Goal: Task Accomplishment & Management: Use online tool/utility

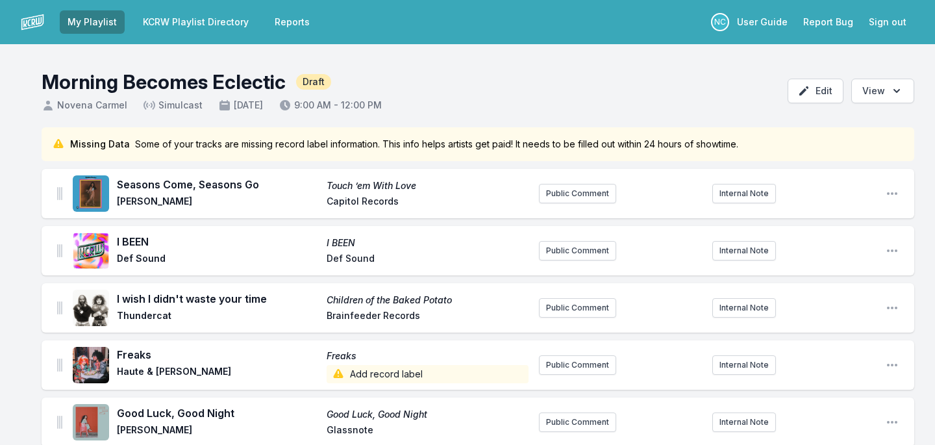
scroll to position [2271, 0]
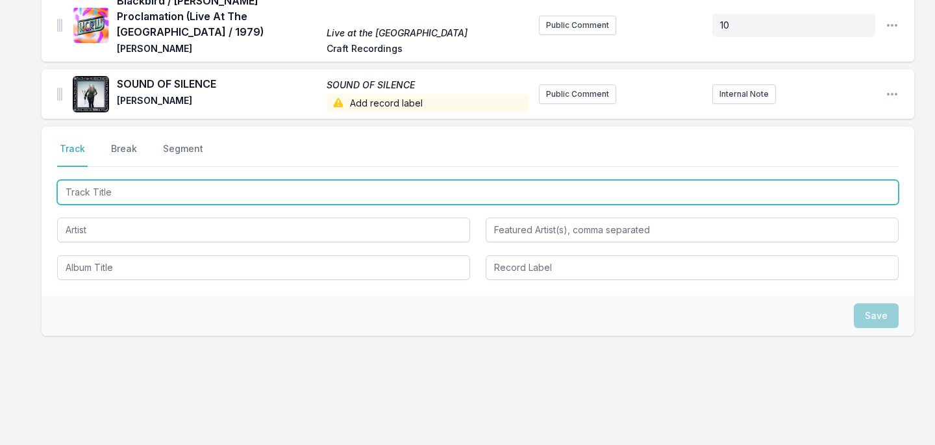
click at [353, 180] on input "Track Title" at bounding box center [478, 192] width 842 height 25
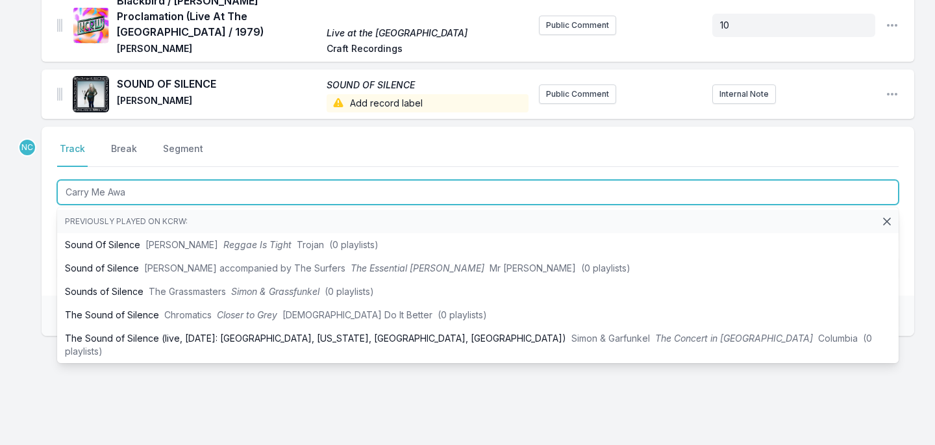
type input "Carry Me Away"
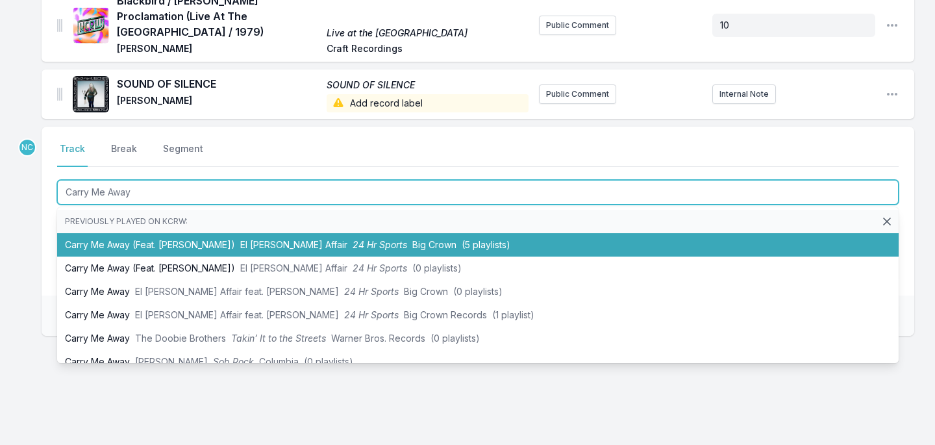
click at [280, 239] on span "El [PERSON_NAME] Affair" at bounding box center [293, 244] width 107 height 11
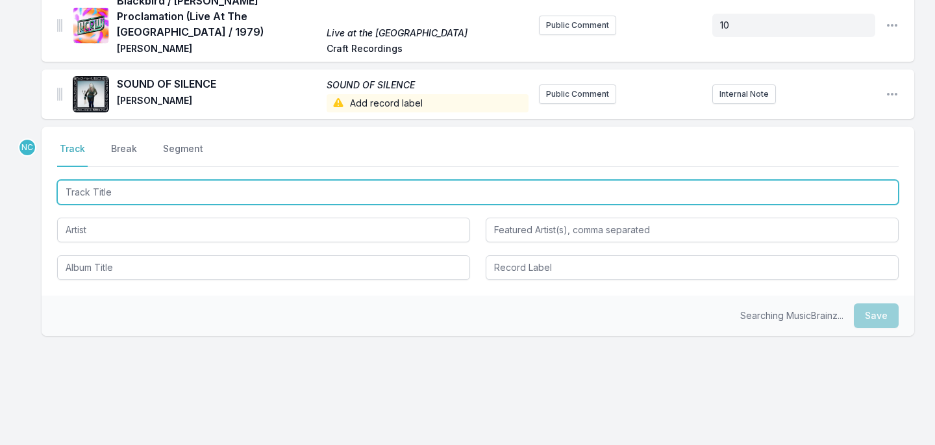
scroll to position [2328, 0]
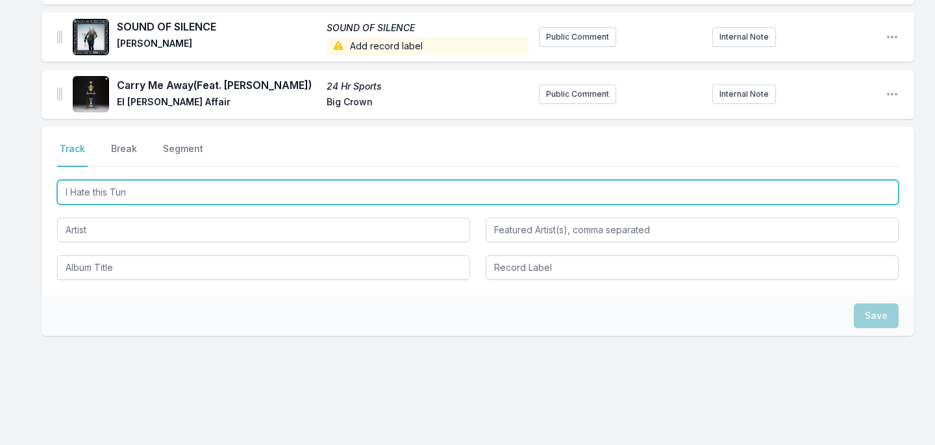
type input "I Hate this Tune"
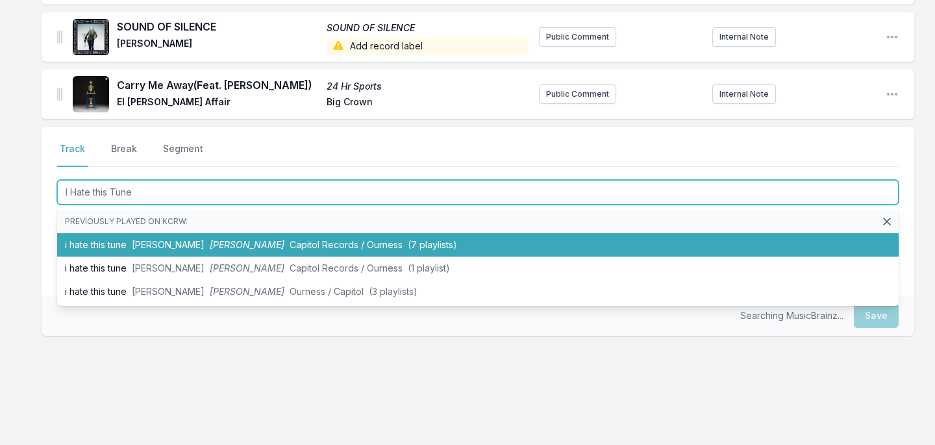
click at [210, 239] on span "[PERSON_NAME]" at bounding box center [247, 244] width 75 height 11
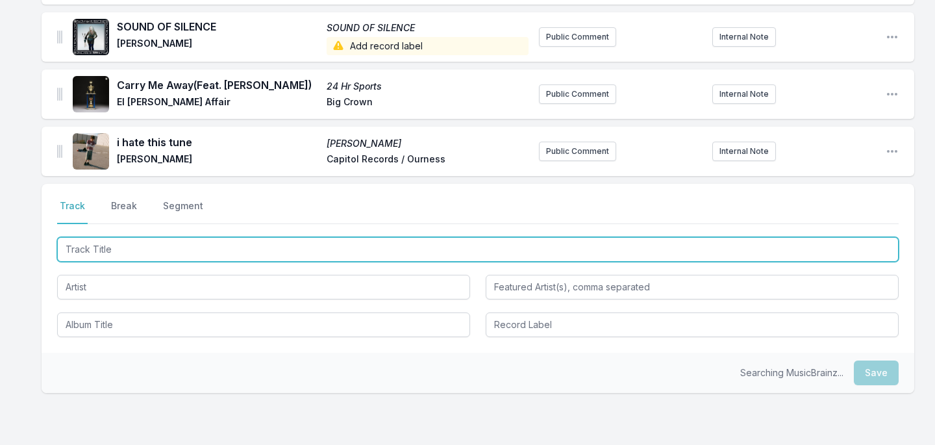
scroll to position [2386, 0]
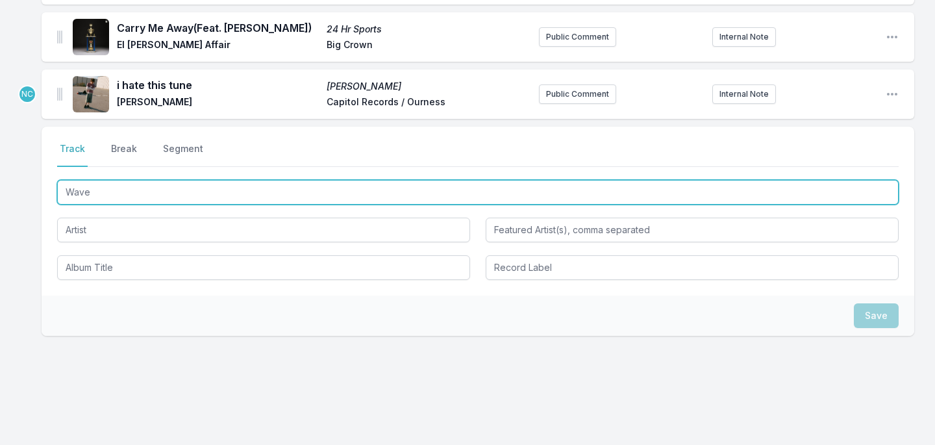
type input "Waves"
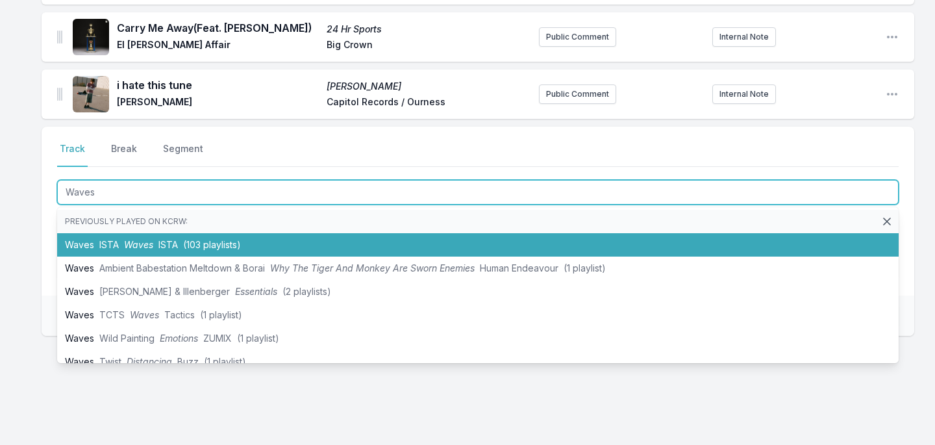
click at [179, 234] on li "Waves ISTA Waves ISTA (103 playlists)" at bounding box center [478, 244] width 842 height 23
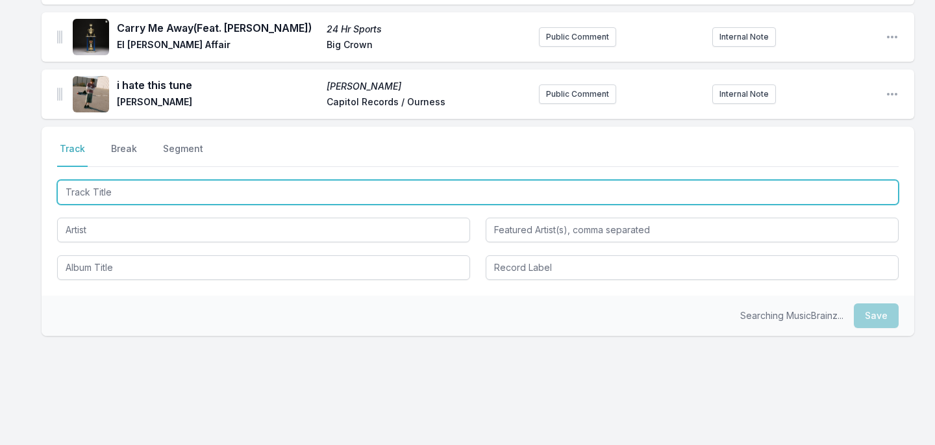
scroll to position [2443, 0]
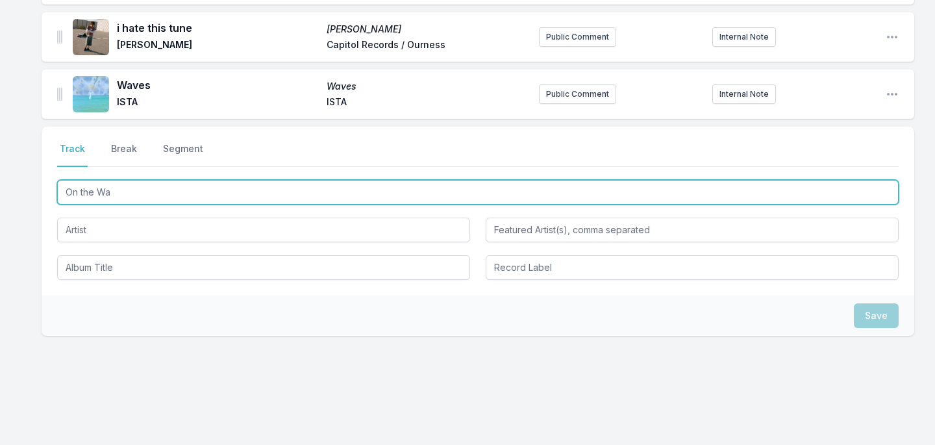
type input "On the Way"
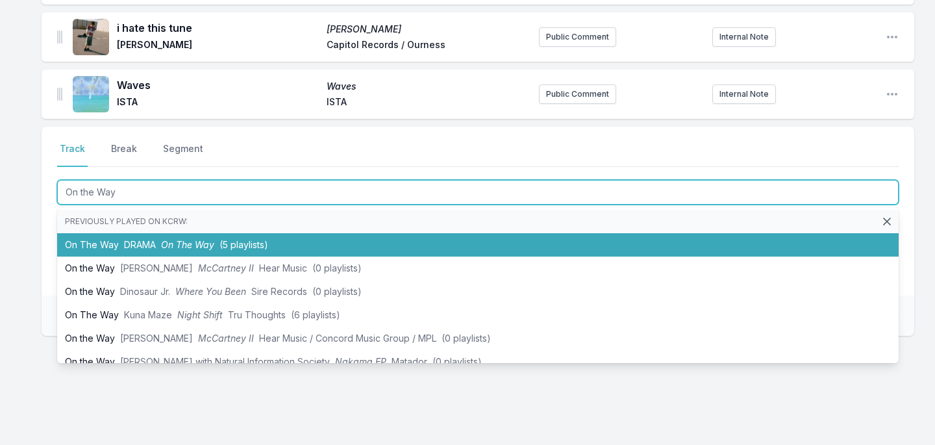
click at [166, 239] on span "On The Way" at bounding box center [187, 244] width 53 height 11
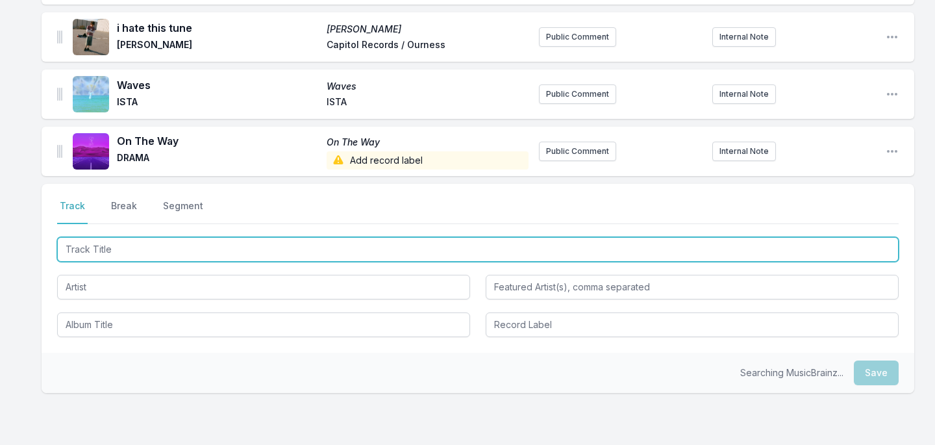
scroll to position [2500, 0]
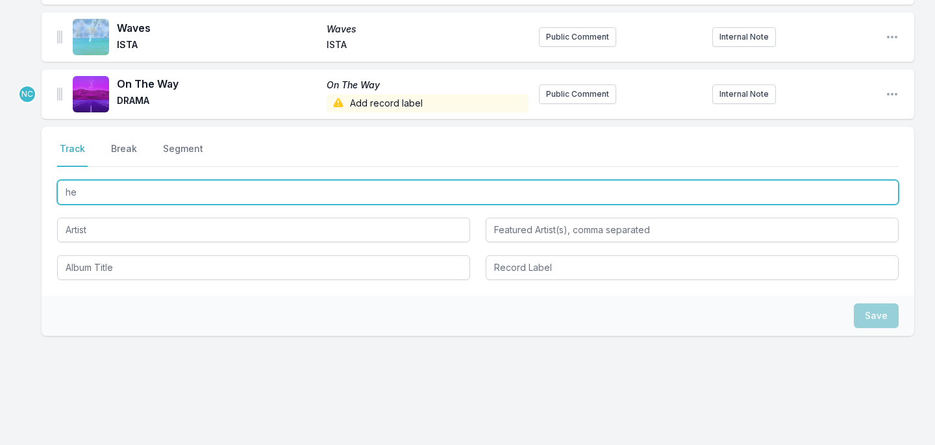
type input "h"
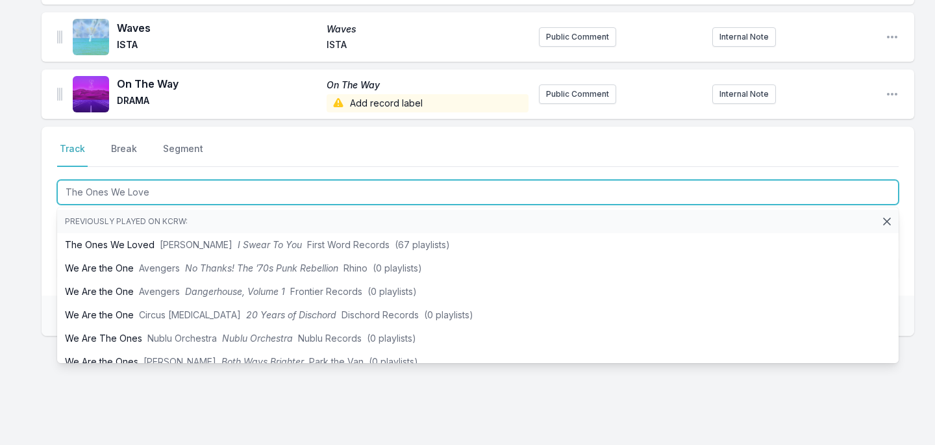
type input "The Ones We Loved"
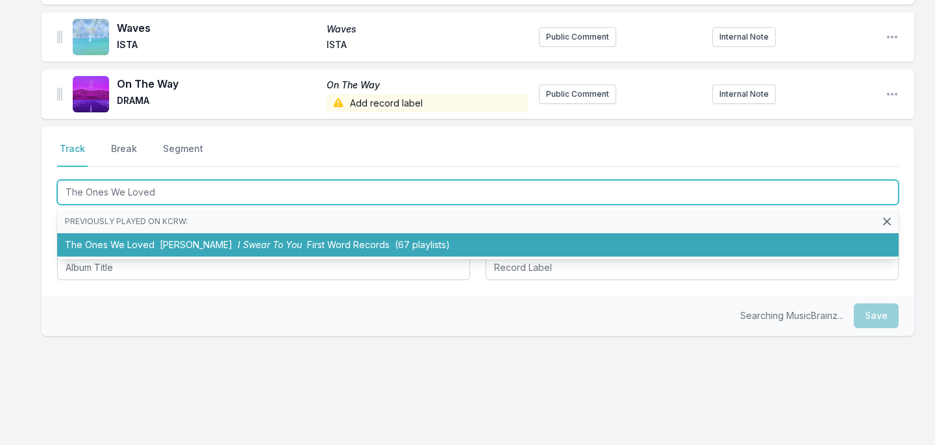
click at [160, 239] on span "[PERSON_NAME]" at bounding box center [196, 244] width 73 height 11
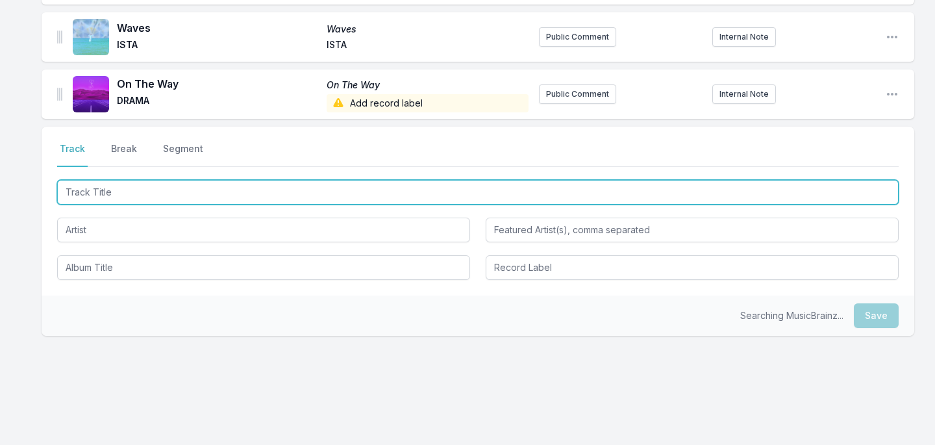
scroll to position [2557, 0]
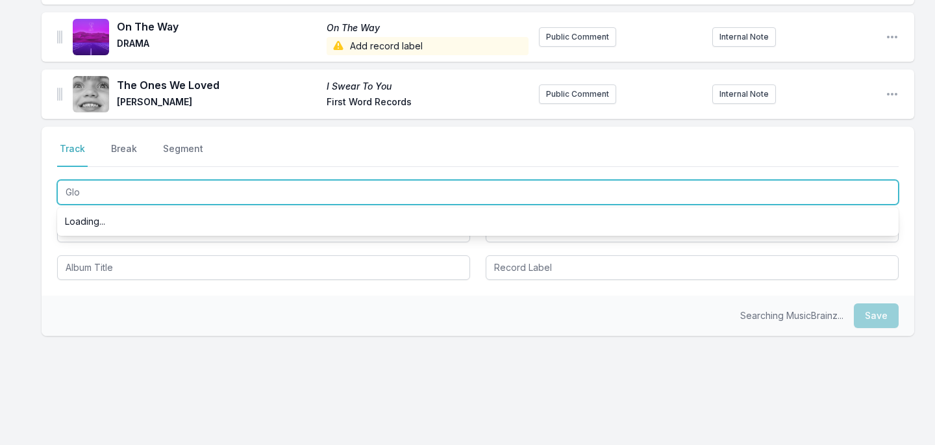
type input "Glow"
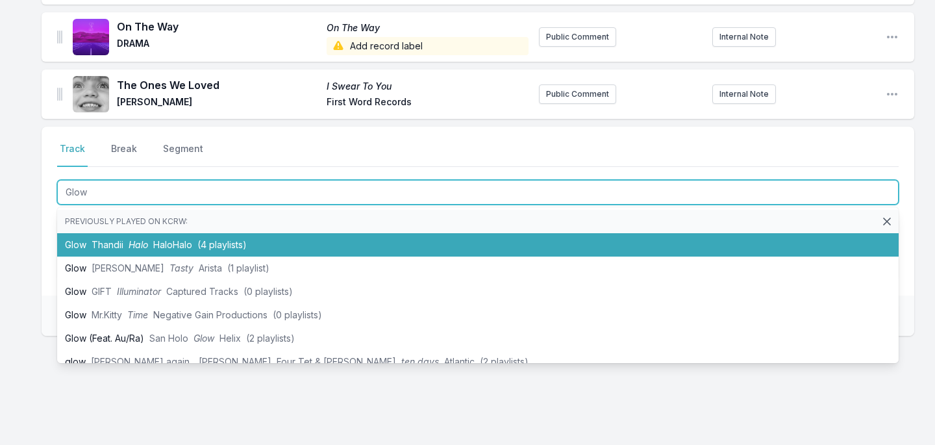
click at [153, 234] on li "Glow Thandii Halo HaloHalo (4 playlists)" at bounding box center [478, 244] width 842 height 23
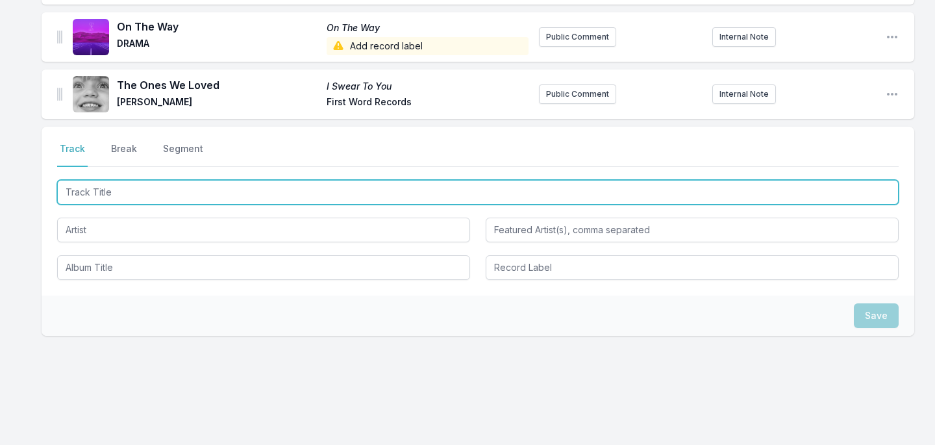
scroll to position [2614, 0]
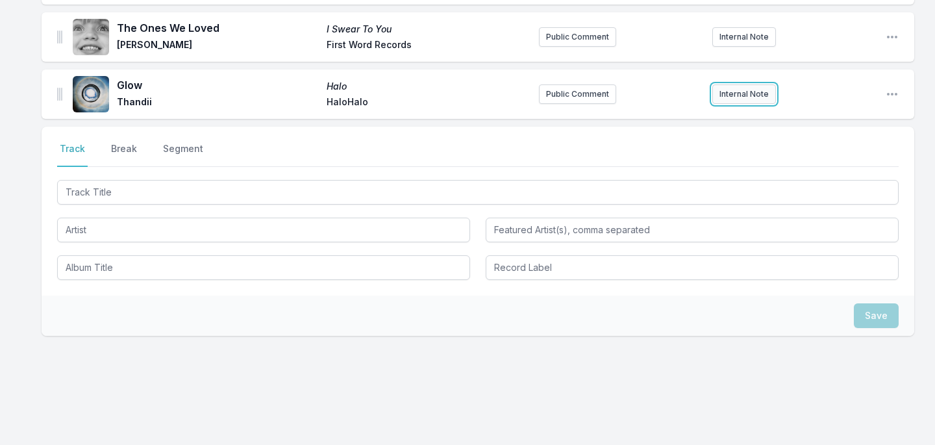
click at [739, 84] on button "Internal Note" at bounding box center [744, 93] width 64 height 19
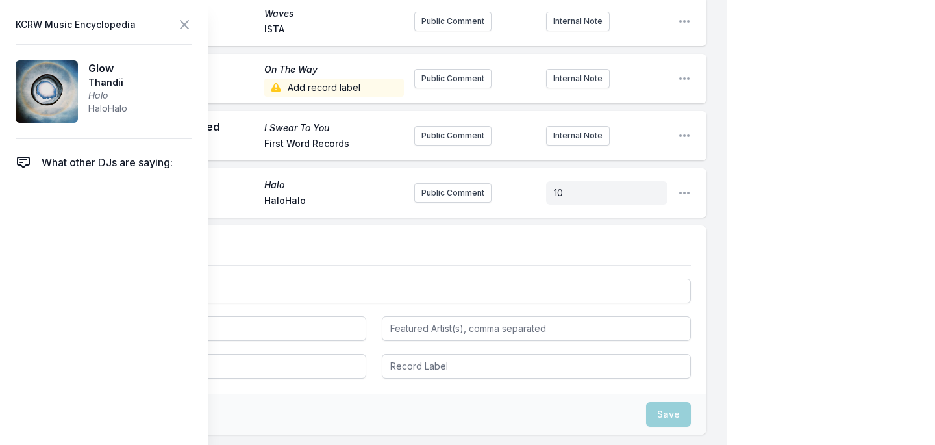
scroll to position [2601, 0]
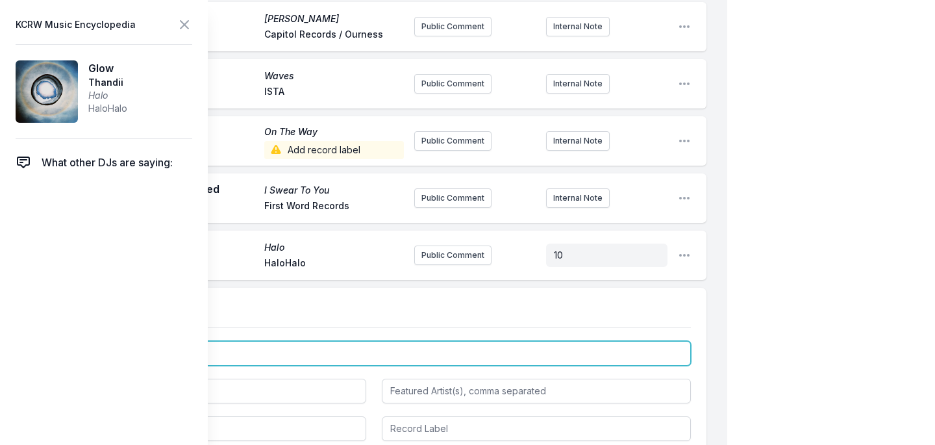
click at [525, 341] on input "Track Title" at bounding box center [374, 353] width 634 height 25
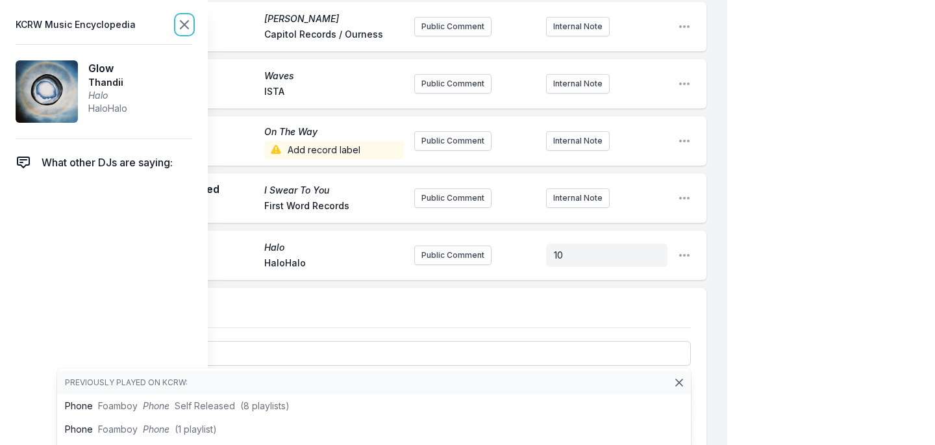
click at [179, 26] on icon at bounding box center [185, 25] width 16 height 16
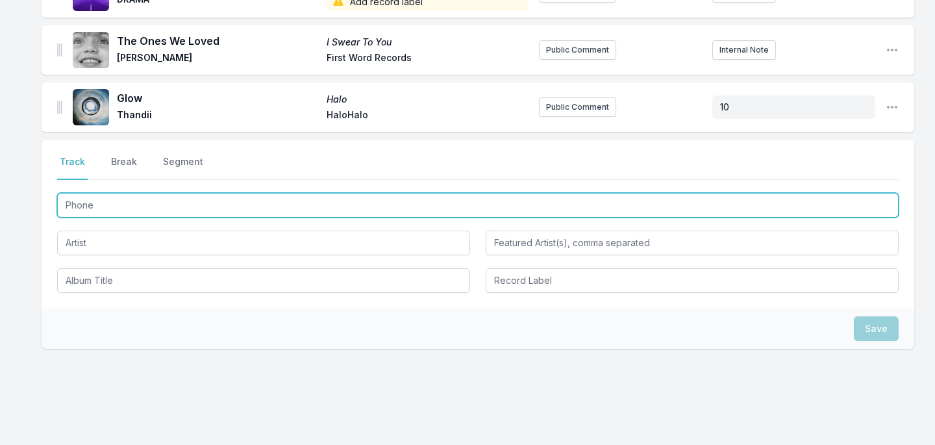
click at [144, 195] on input "Phone" at bounding box center [478, 205] width 842 height 25
type input "Phon"
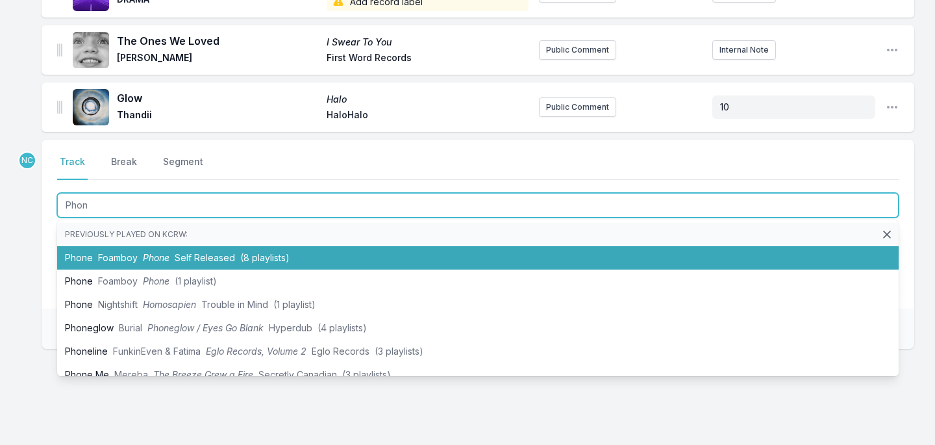
click at [153, 252] on span "Phone" at bounding box center [156, 257] width 27 height 11
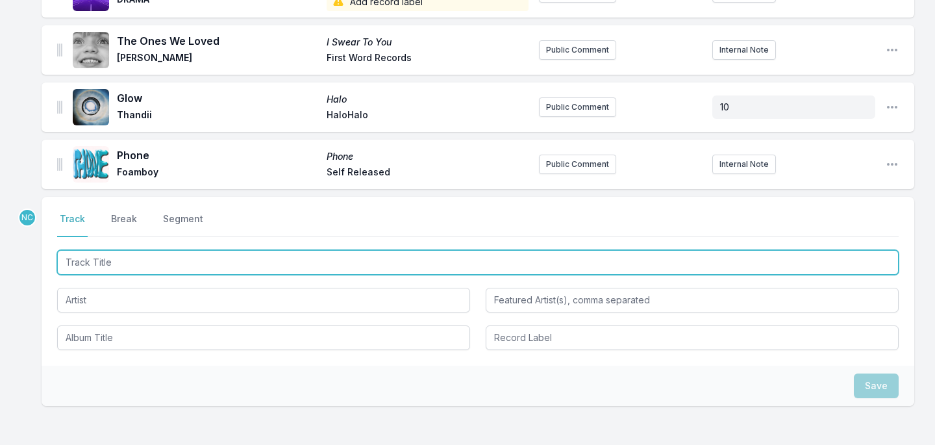
scroll to position [2658, 0]
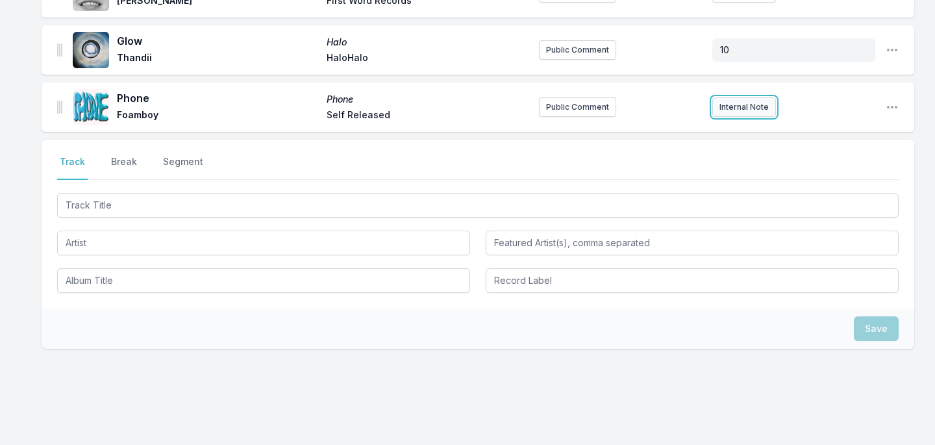
click at [744, 99] on button "Internal Note" at bounding box center [744, 106] width 64 height 19
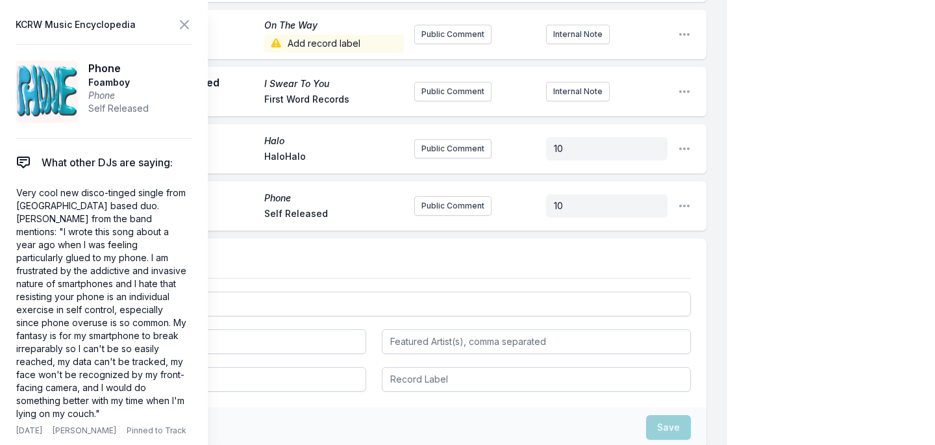
scroll to position [2645, 0]
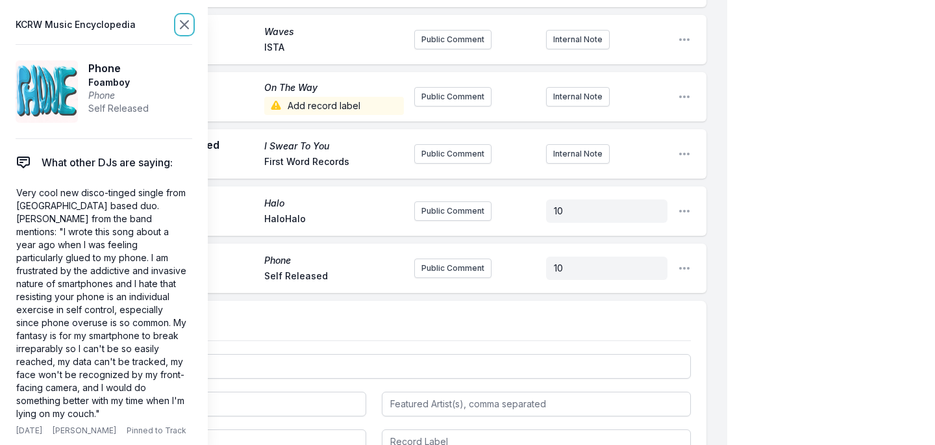
click at [186, 21] on icon at bounding box center [185, 25] width 16 height 16
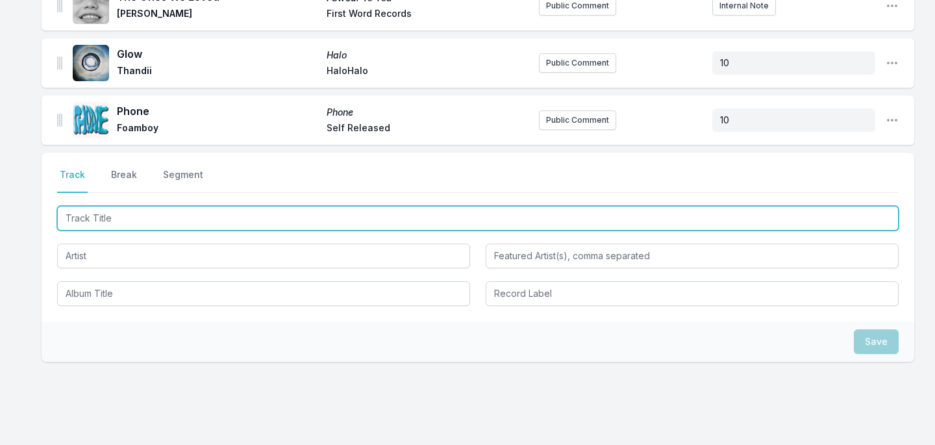
click at [144, 206] on input "Track Title" at bounding box center [478, 218] width 842 height 25
type input "Petals"
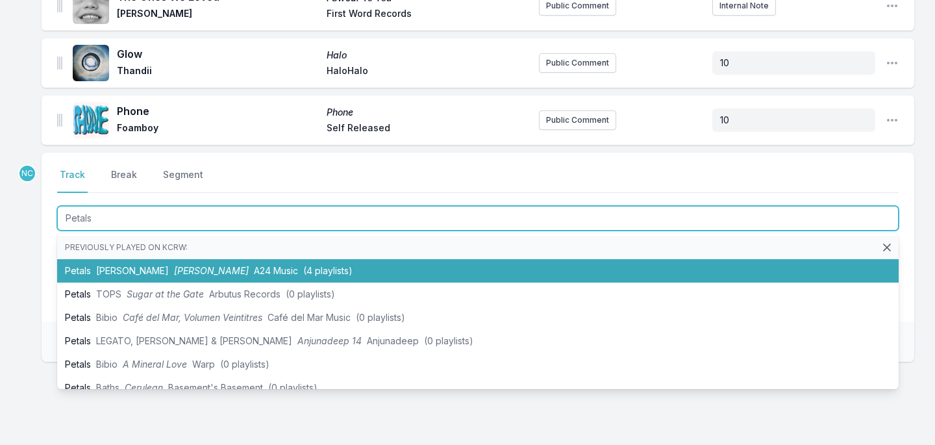
click at [138, 265] on span "[PERSON_NAME]" at bounding box center [132, 270] width 73 height 11
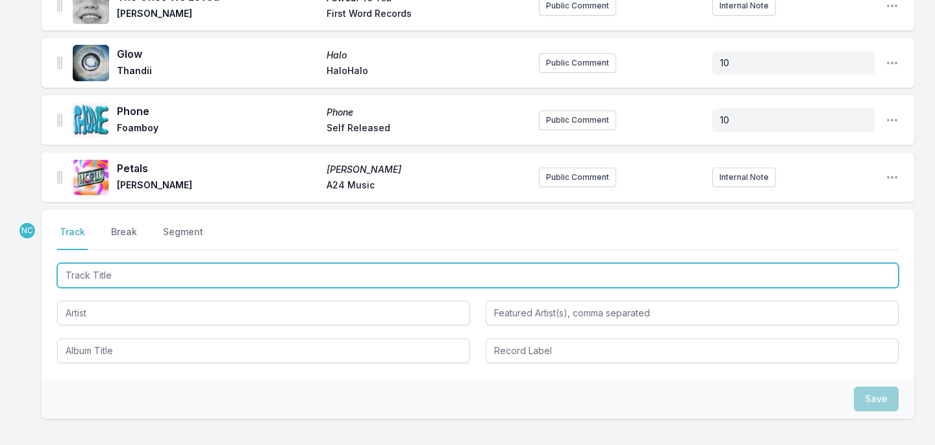
scroll to position [2702, 0]
